Goal: Find specific page/section: Find specific page/section

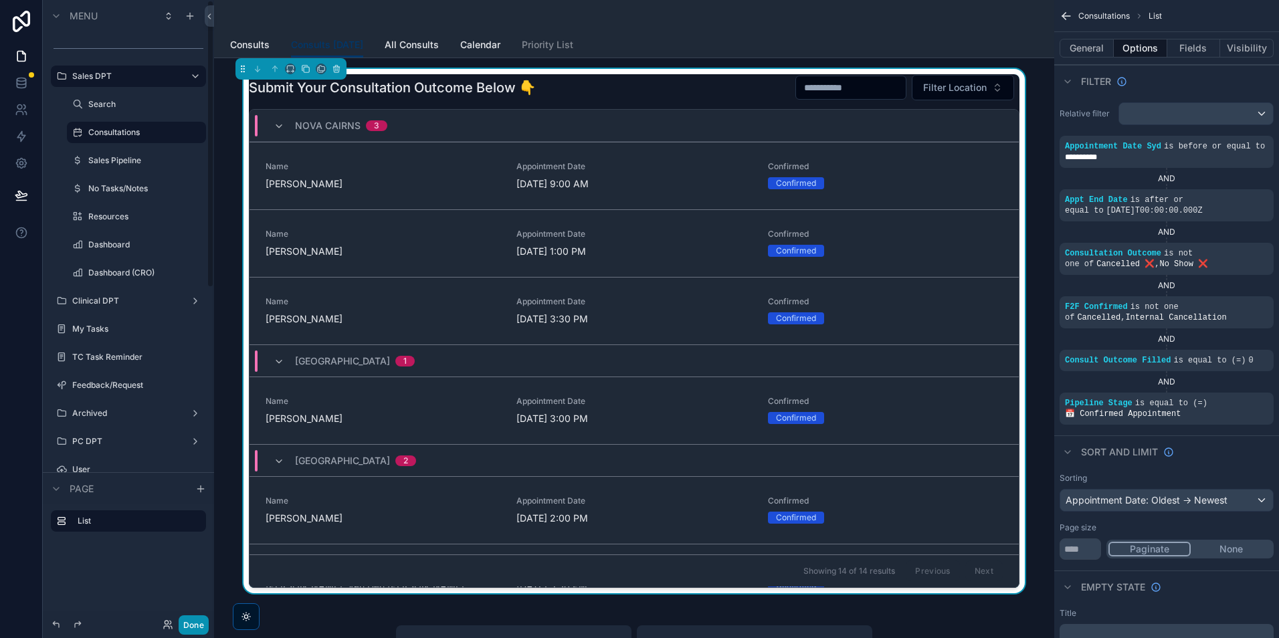
click at [191, 621] on button "Done" at bounding box center [194, 624] width 30 height 19
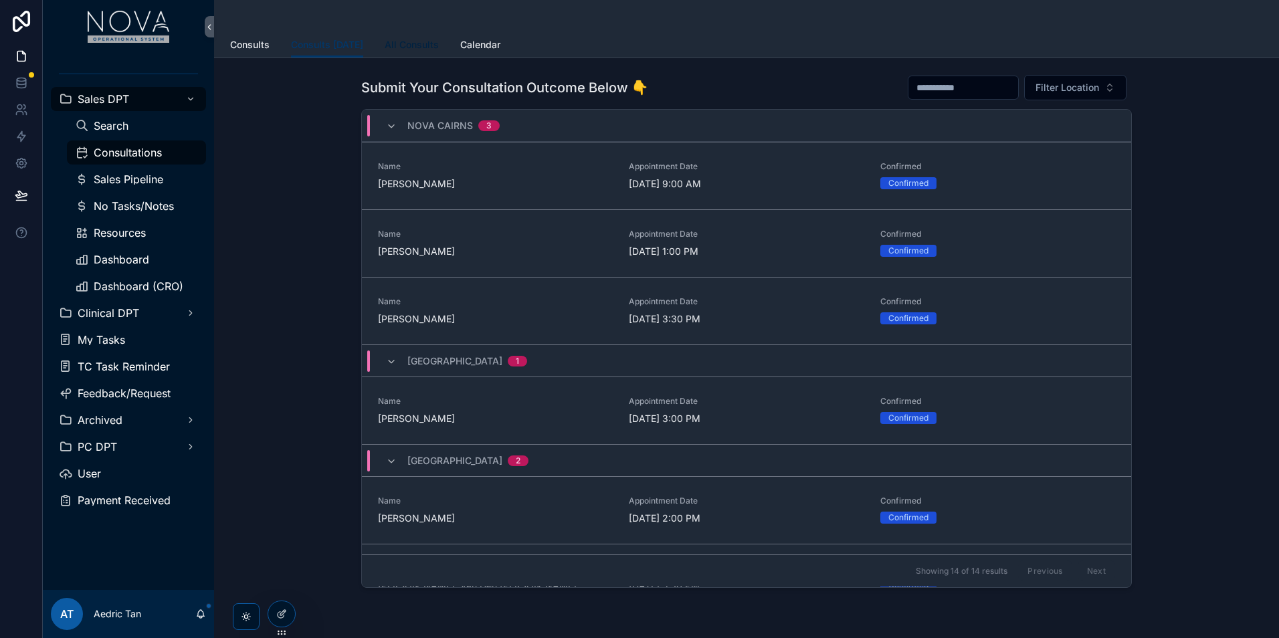
click at [413, 45] on span "All Consults" at bounding box center [412, 44] width 54 height 13
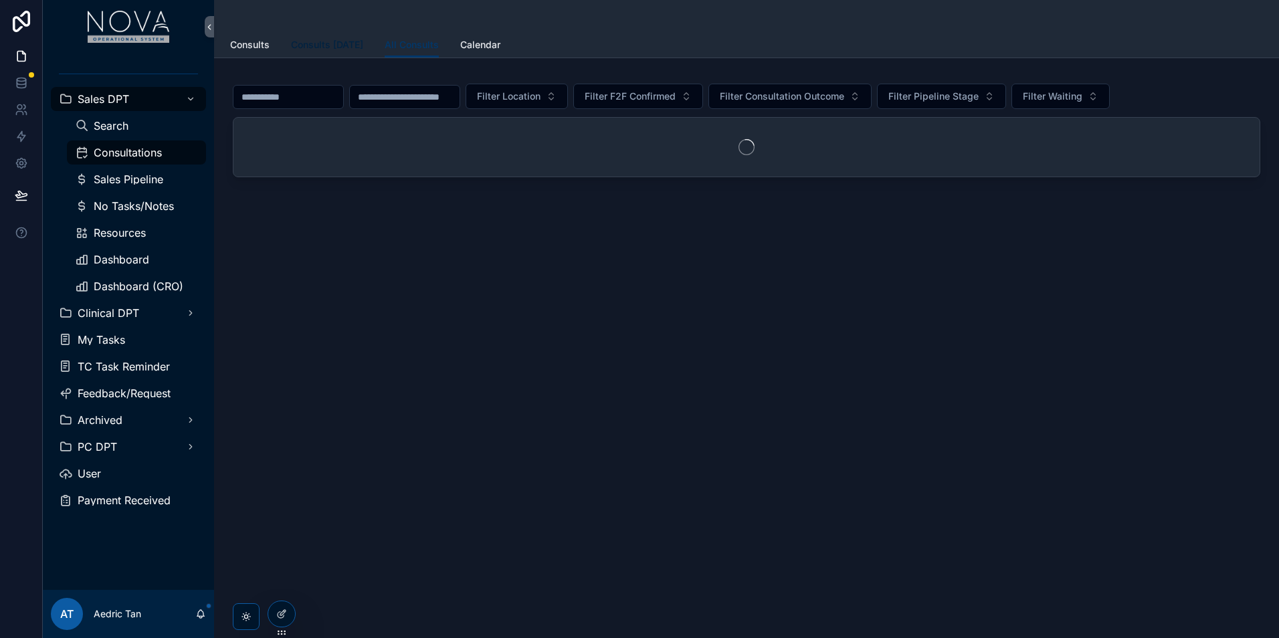
click at [353, 49] on span "Consults [DATE]" at bounding box center [327, 44] width 72 height 13
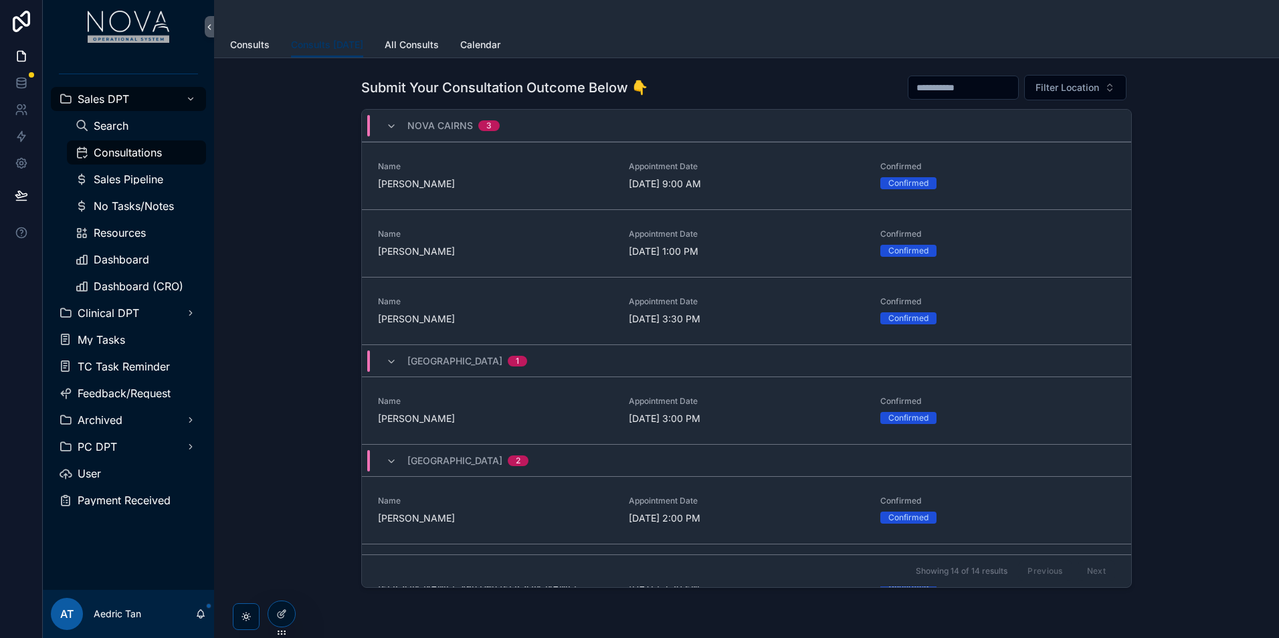
click at [965, 96] on input "scrollable content" at bounding box center [963, 87] width 110 height 19
paste input "**********"
type input "**********"
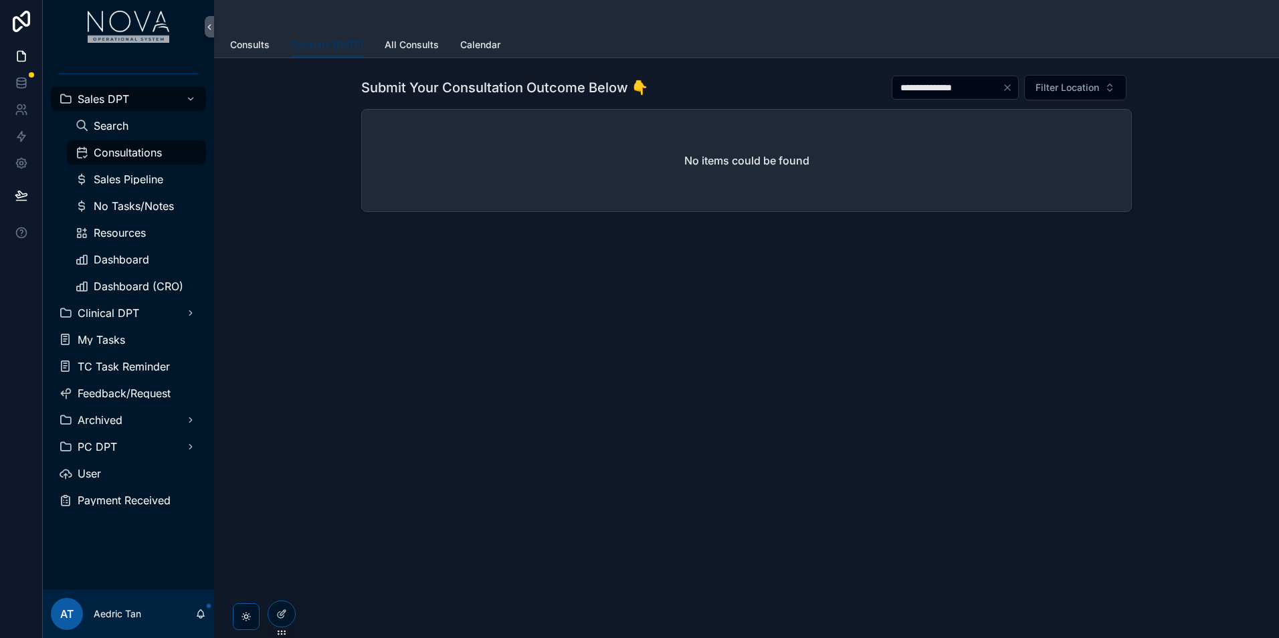
click at [1004, 90] on icon "Clear" at bounding box center [1007, 87] width 11 height 11
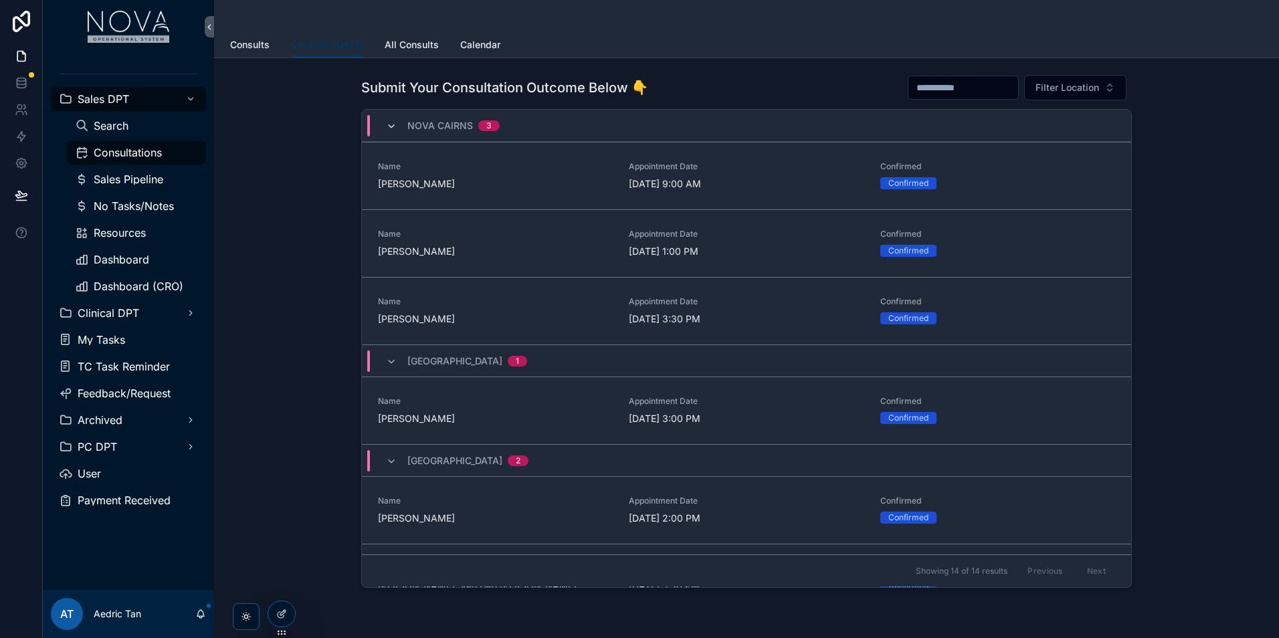
click at [391, 129] on icon "scrollable content" at bounding box center [391, 126] width 11 height 11
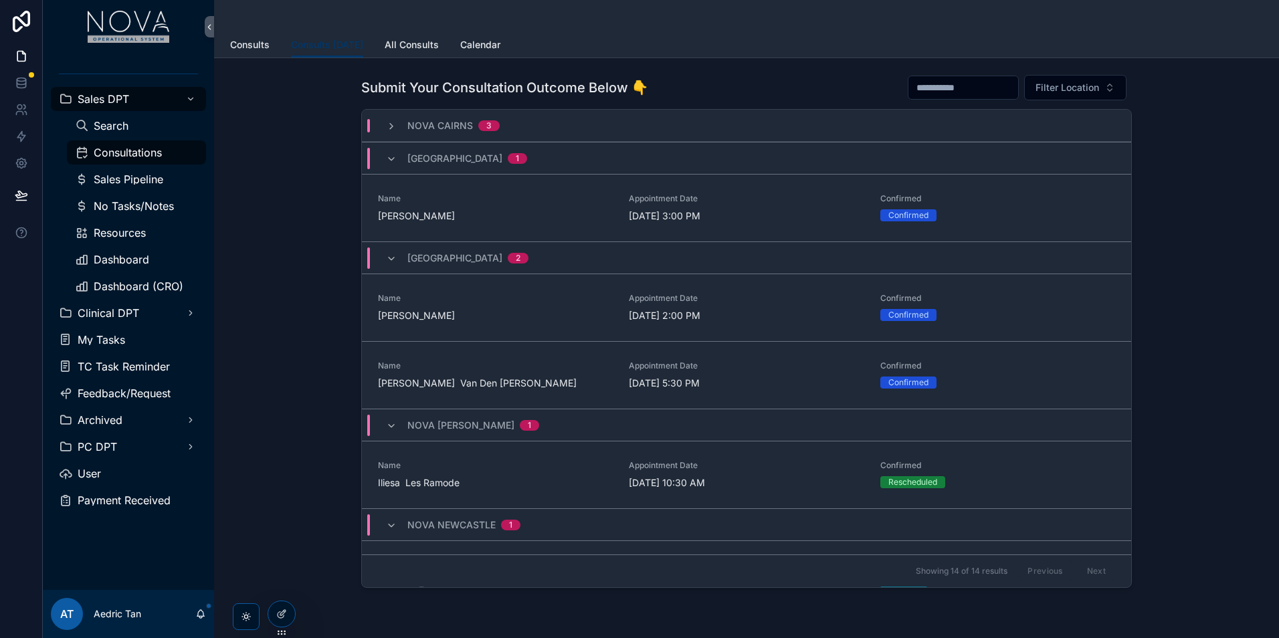
click at [397, 157] on div "Nova Townsville 1" at bounding box center [456, 158] width 141 height 21
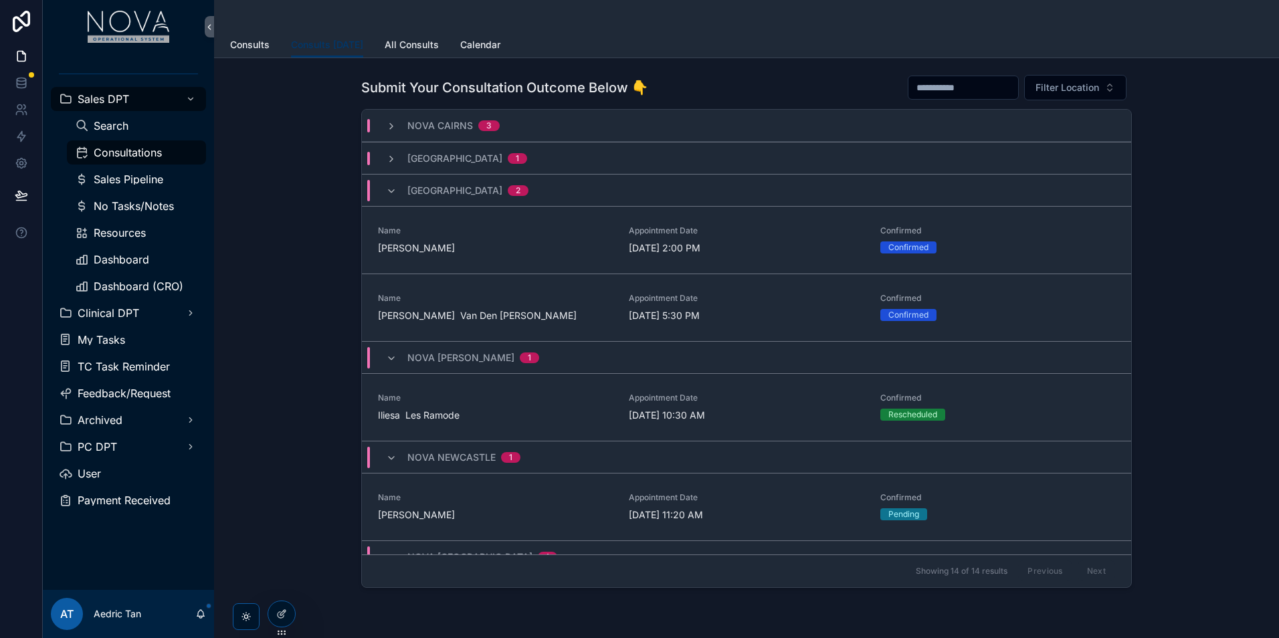
click at [393, 184] on div "Nova Valley 2" at bounding box center [457, 190] width 142 height 21
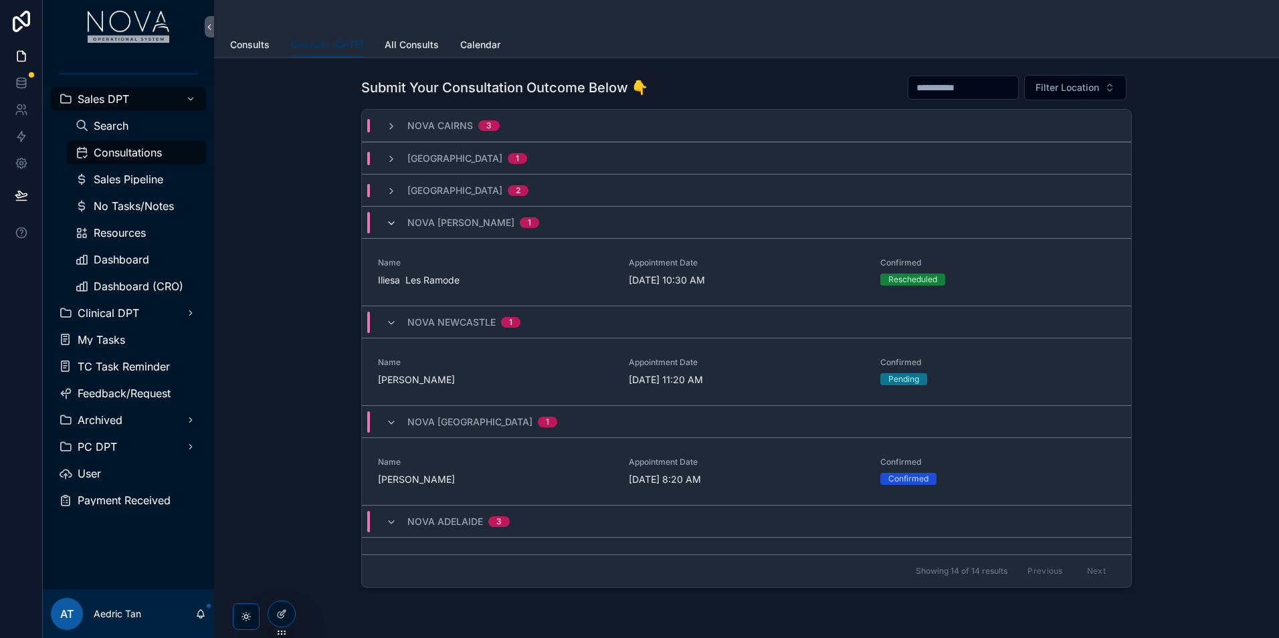
click at [391, 221] on icon "scrollable content" at bounding box center [391, 223] width 11 height 11
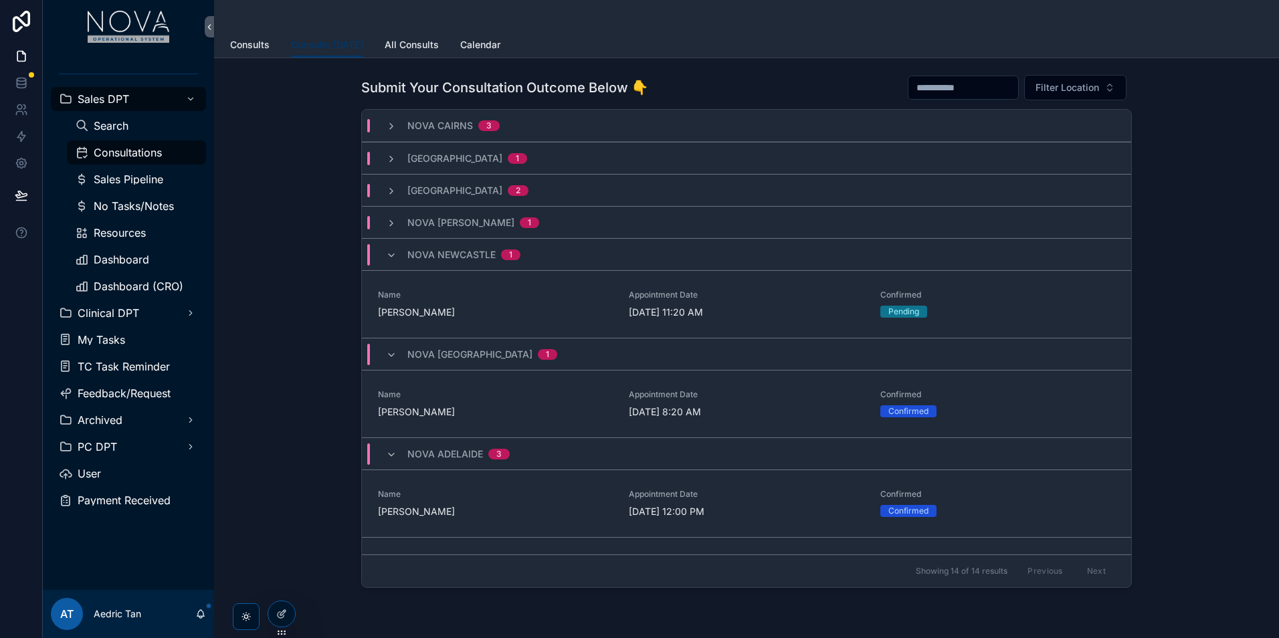
click at [393, 247] on div "Nova Newcastle 1" at bounding box center [453, 254] width 134 height 21
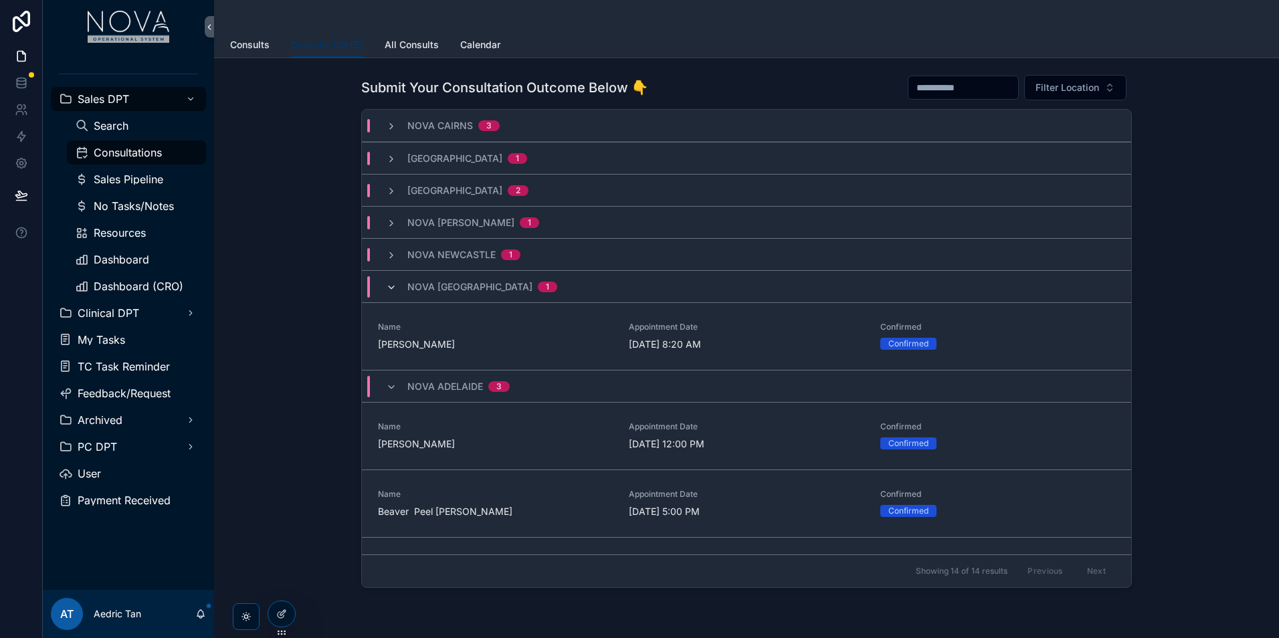
click at [386, 291] on icon "scrollable content" at bounding box center [391, 287] width 11 height 11
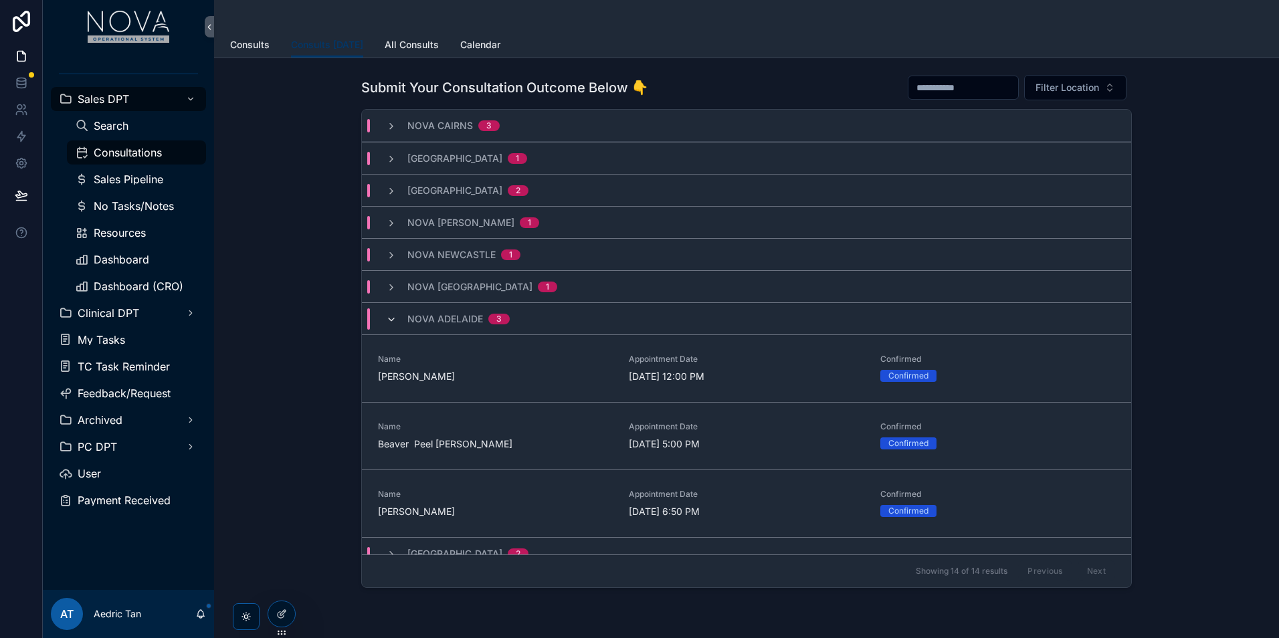
click at [386, 317] on icon "scrollable content" at bounding box center [391, 319] width 11 height 11
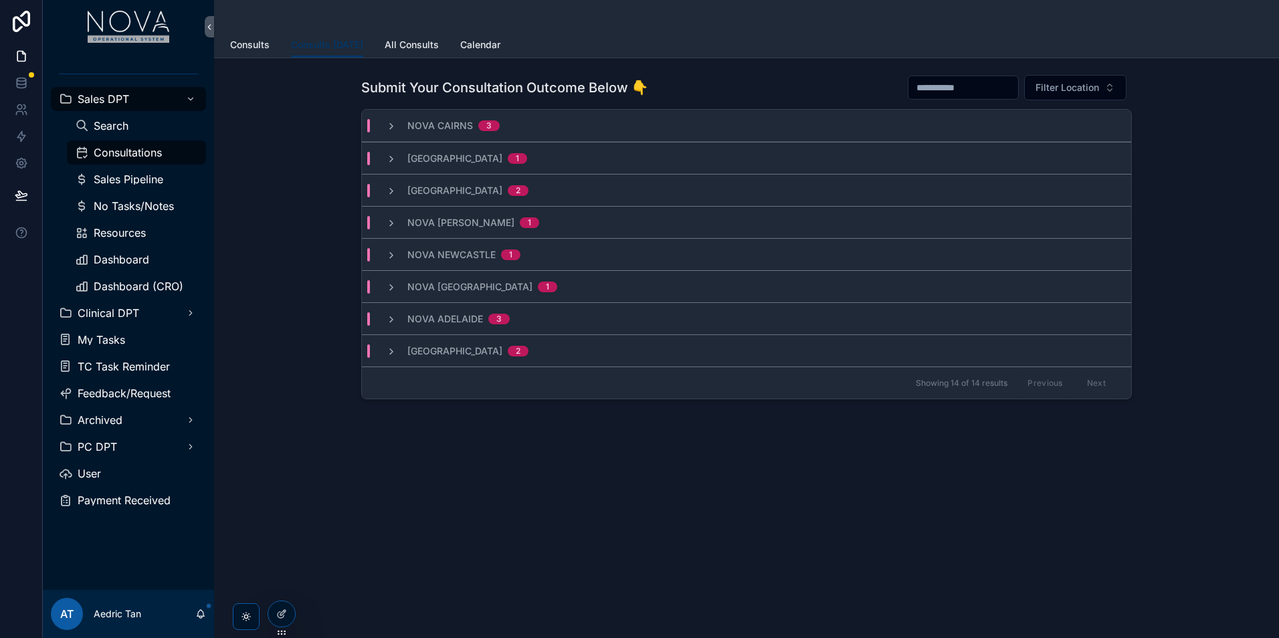
click at [385, 322] on div "Nova Adelaide 3" at bounding box center [448, 318] width 156 height 13
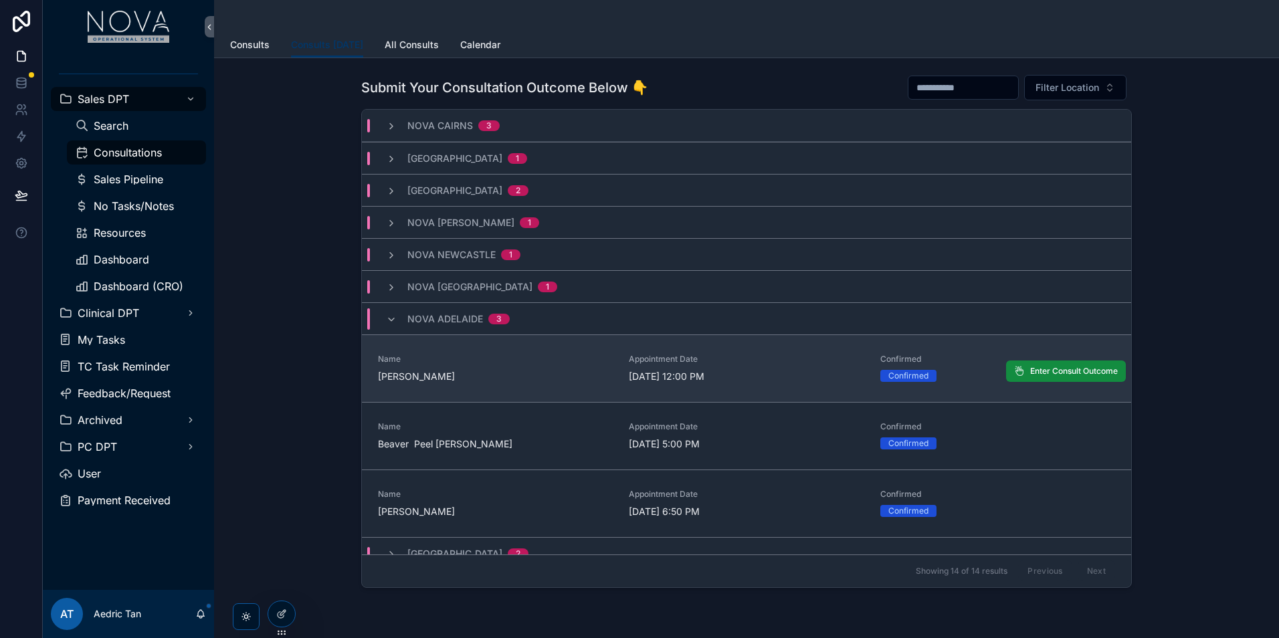
scroll to position [14, 0]
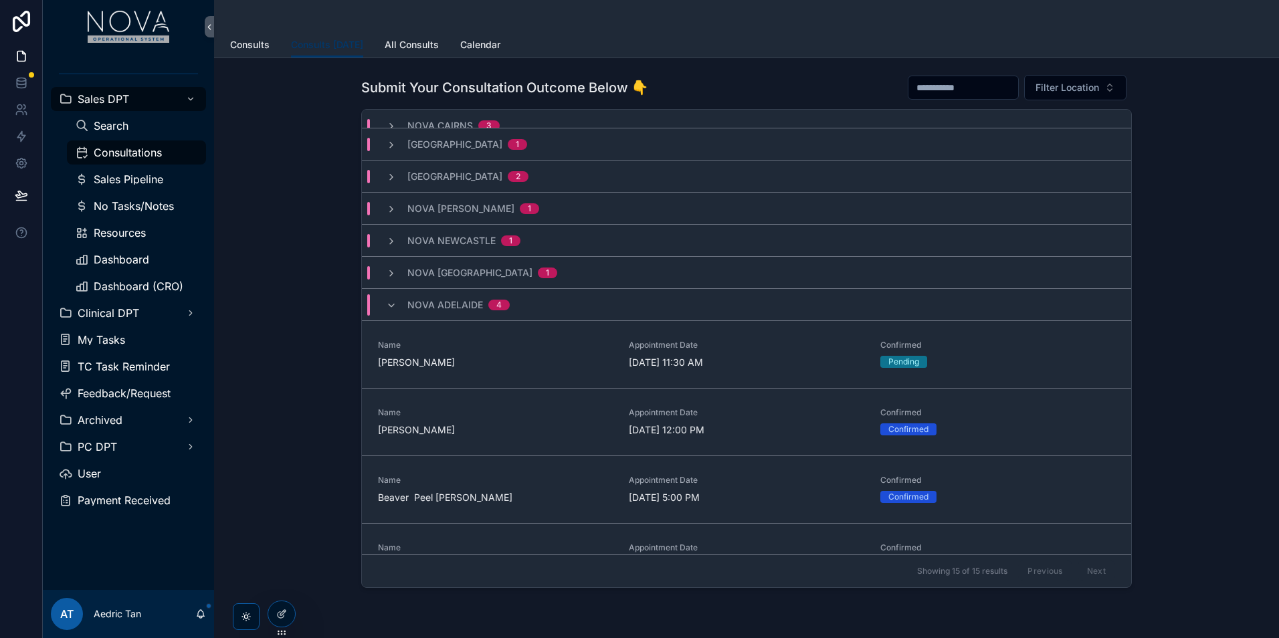
click at [1208, 419] on div "Submit Your Consultation Outcome Below 👇 Filter Location Nova Cairns 3 Nova Tow…" at bounding box center [747, 331] width 1044 height 524
